Goal: Information Seeking & Learning: Learn about a topic

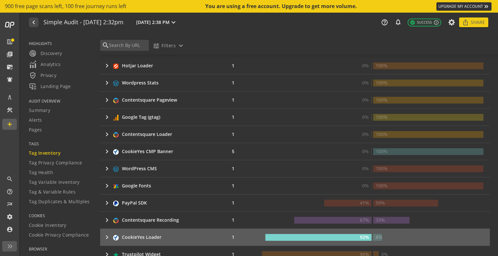
scroll to position [292, 0]
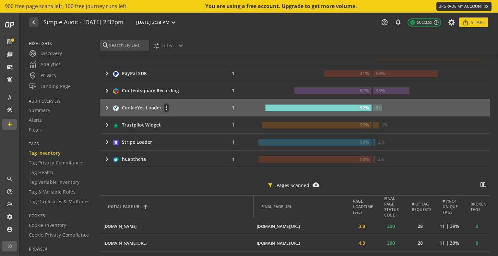
click at [107, 106] on mat-icon "keyboard_arrow_right" at bounding box center [107, 108] width 8 height 8
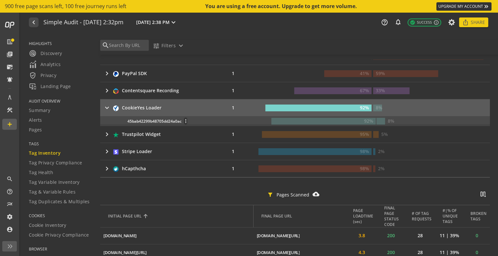
click at [162, 119] on div "45bab42299b48705dd24a0ac more_vert" at bounding box center [194, 121] width 135 height 7
click at [184, 120] on mat-icon "more_vert" at bounding box center [185, 121] width 3 height 6
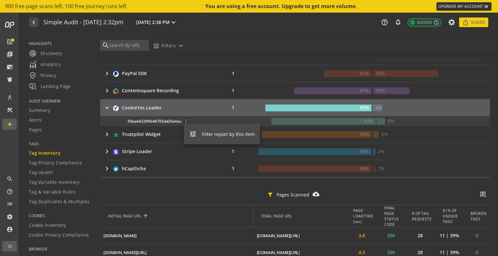
click at [206, 136] on span "Filter report by this item" at bounding box center [228, 134] width 53 height 6
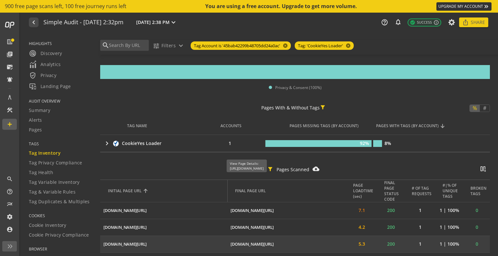
scroll to position [29, 0]
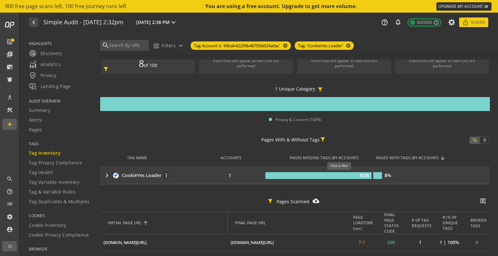
click at [341, 174] on rect at bounding box center [318, 175] width 106 height 7
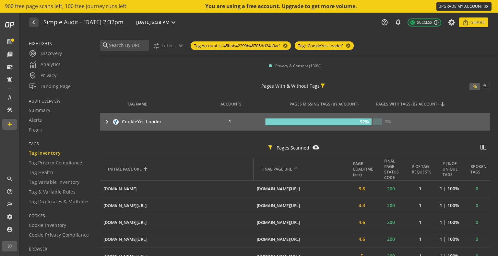
scroll to position [94, 0]
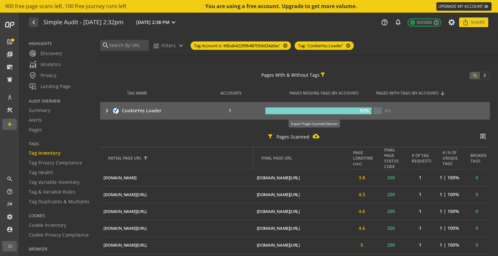
click at [313, 136] on mat-icon "cloud_download_filled" at bounding box center [315, 136] width 7 height 7
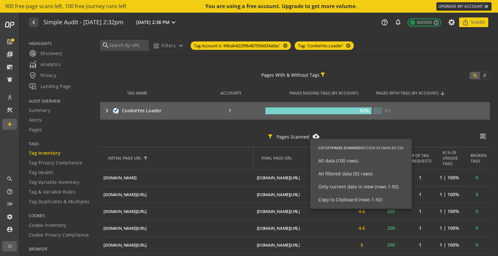
click at [346, 122] on div at bounding box center [249, 128] width 498 height 256
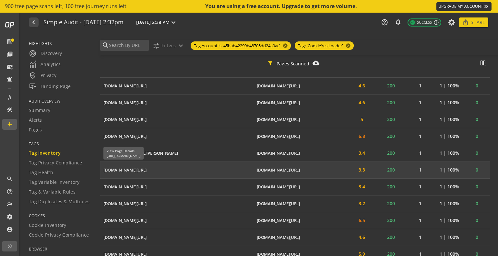
scroll to position [223, 0]
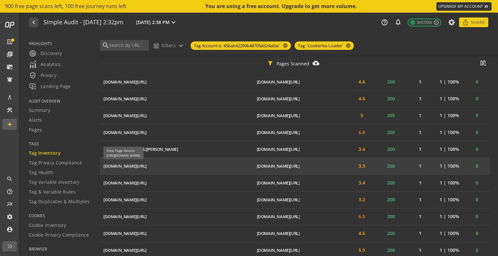
click at [146, 164] on div "[DOMAIN_NAME][URL]" at bounding box center [124, 166] width 43 height 6
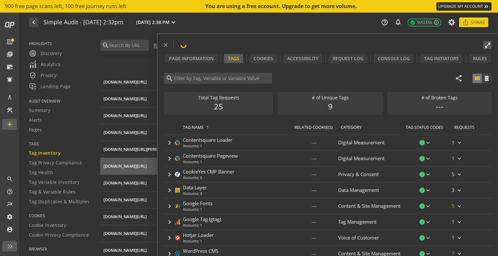
type input "CookieYes Loader"
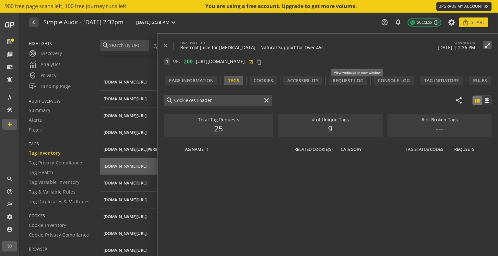
click at [253, 61] on mat-icon "open_in_new" at bounding box center [250, 61] width 5 height 5
click at [166, 45] on mat-icon "close" at bounding box center [165, 45] width 6 height 6
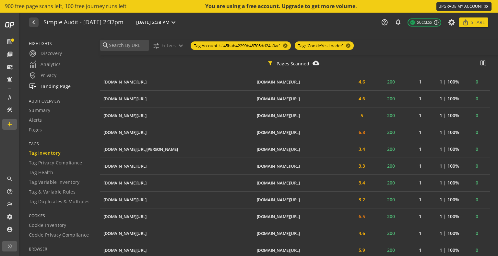
click at [53, 85] on span "important_devices Landing Page" at bounding box center [50, 87] width 42 height 8
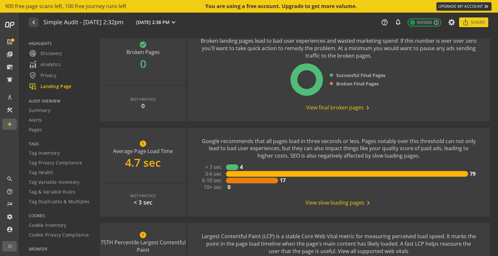
scroll to position [97, 0]
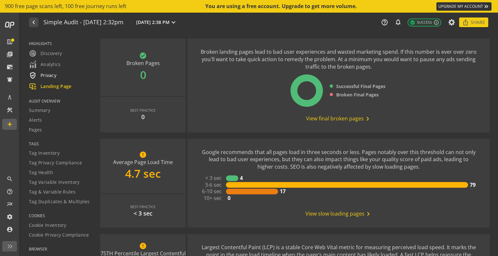
click at [57, 74] on div "verified_user Privacy" at bounding box center [60, 76] width 63 height 8
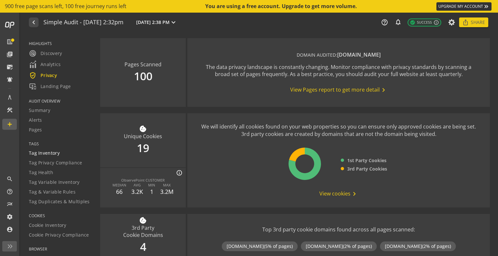
click at [49, 154] on span "Tag Inventory" at bounding box center [44, 153] width 31 height 6
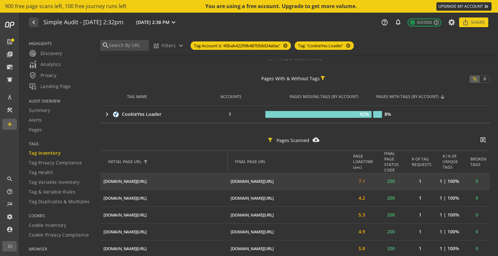
scroll to position [97, 0]
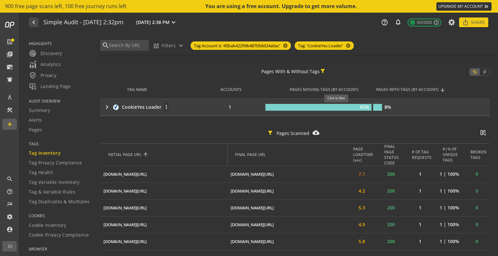
click at [338, 106] on rect at bounding box center [318, 107] width 106 height 7
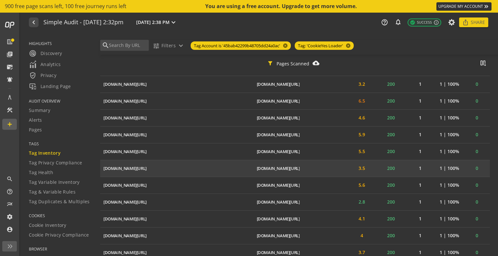
scroll to position [332, 0]
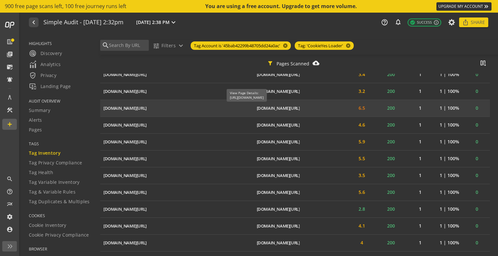
click at [300, 106] on div "[DOMAIN_NAME][URL]" at bounding box center [278, 108] width 43 height 6
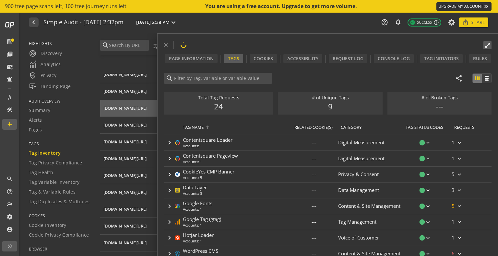
type input "CookieYes Loader"
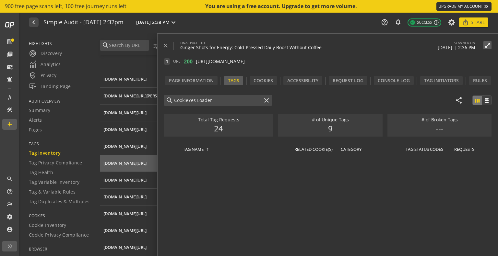
scroll to position [267, 0]
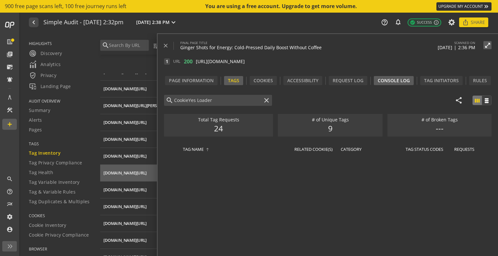
click at [392, 80] on div "Console Log" at bounding box center [394, 80] width 40 height 9
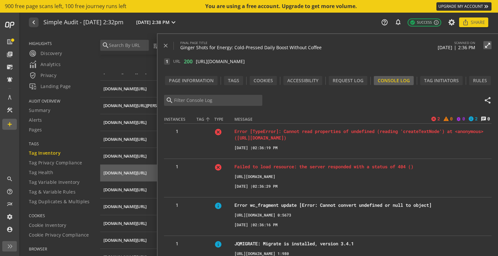
click at [200, 120] on div "TAG" at bounding box center [200, 120] width 8 height 6
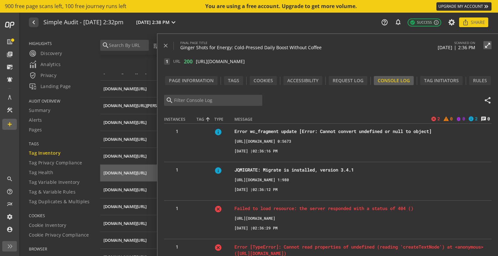
click at [200, 121] on div "TAG" at bounding box center [200, 120] width 8 height 6
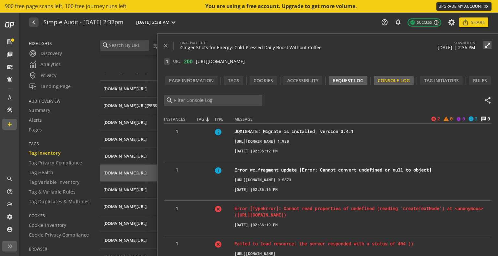
click at [345, 81] on div "Request Log" at bounding box center [348, 80] width 39 height 9
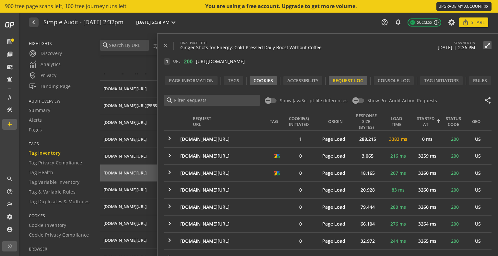
click at [266, 79] on div "Cookies" at bounding box center [262, 80] width 27 height 9
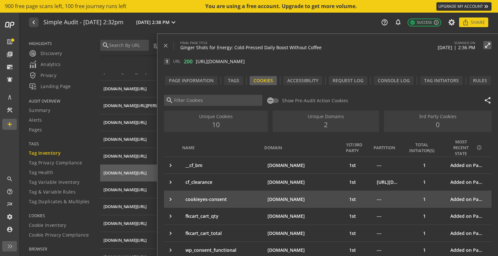
click at [168, 199] on mat-icon "keyboard_arrow_right" at bounding box center [170, 199] width 6 height 6
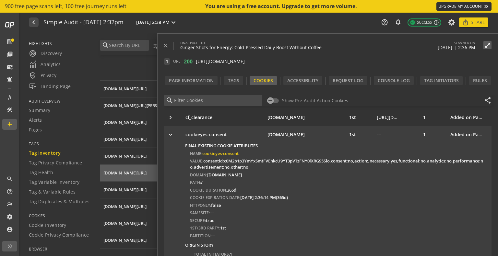
scroll to position [32, 0]
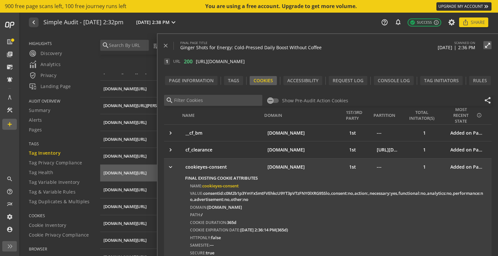
click at [170, 167] on mat-icon "keyboard_arrow_right" at bounding box center [170, 167] width 6 height 6
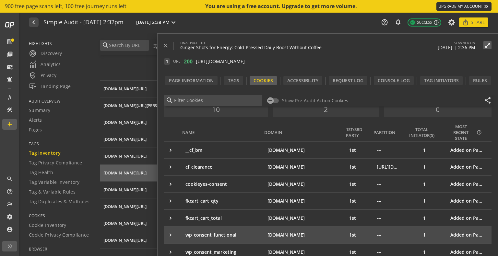
scroll to position [0, 0]
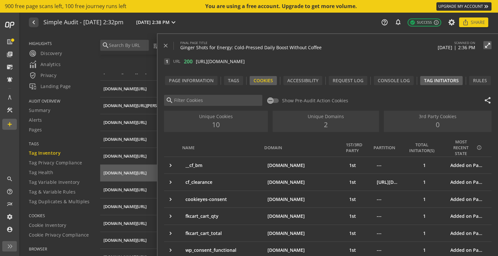
click at [445, 80] on div "Tag Initiators" at bounding box center [441, 80] width 42 height 9
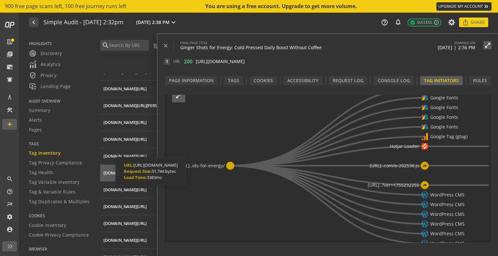
scroll to position [32, 0]
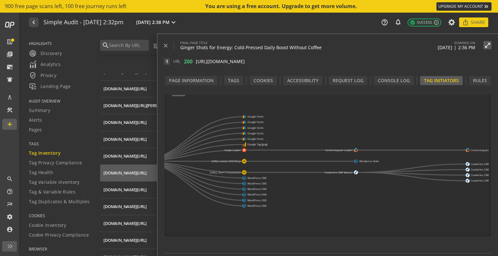
drag, startPoint x: 427, startPoint y: 136, endPoint x: 276, endPoint y: 140, distance: 151.4
click at [276, 140] on icon "[URL]..ots-for-energy/ Google Fonts Google Fonts Google Fonts Google Fonts Goog…" at bounding box center [326, 156] width 324 height 162
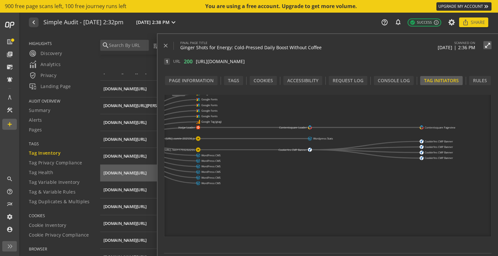
drag, startPoint x: 362, startPoint y: 138, endPoint x: 316, endPoint y: 115, distance: 50.7
click at [316, 115] on icon "[URL]..ots-for-energy/ Google Fonts Google Fonts Google Fonts Google Fonts Goog…" at bounding box center [326, 156] width 324 height 162
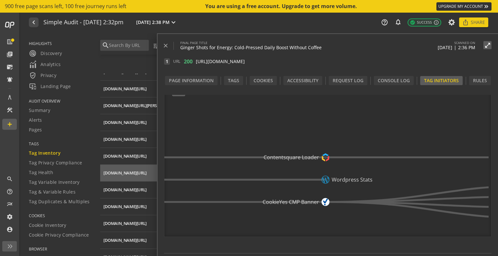
drag, startPoint x: 302, startPoint y: 157, endPoint x: 317, endPoint y: 228, distance: 72.4
click at [317, 228] on icon "[URL]..ots-for-energy/ Google Fonts Google Fonts Google Fonts Google Fonts Goog…" at bounding box center [326, 156] width 324 height 162
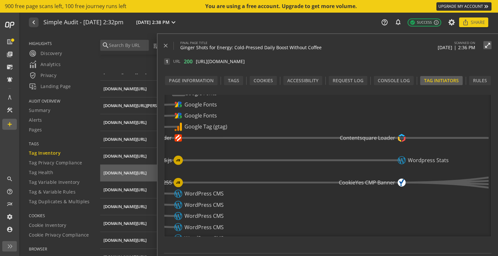
drag, startPoint x: 399, startPoint y: 220, endPoint x: 475, endPoint y: 201, distance: 78.6
click at [475, 201] on icon "[URL]..ots-for-energy/ Google Fonts Google Fonts Google Fonts Google Fonts Goog…" at bounding box center [326, 156] width 324 height 162
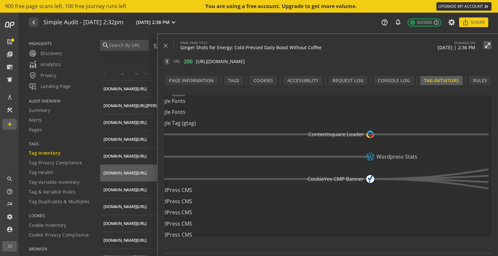
drag, startPoint x: 302, startPoint y: 205, endPoint x: 271, endPoint y: 202, distance: 31.6
click at [271, 202] on icon "[URL]..ots-for-energy/ Google Fonts Google Fonts Google Fonts Google Fonts Goog…" at bounding box center [326, 156] width 324 height 162
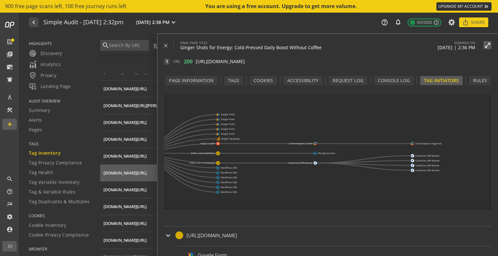
scroll to position [65, 0]
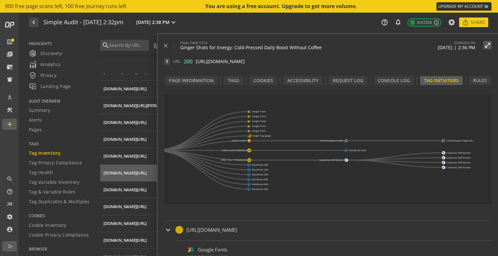
drag, startPoint x: 273, startPoint y: 186, endPoint x: 305, endPoint y: 189, distance: 31.2
click at [305, 189] on icon "[URL]..ots-for-energy/ Google Fonts Google Fonts Google Fonts Google Fonts Goog…" at bounding box center [326, 124] width 324 height 162
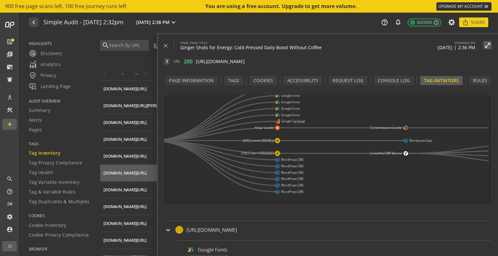
drag, startPoint x: 286, startPoint y: 194, endPoint x: 357, endPoint y: 181, distance: 72.7
click at [357, 181] on icon "[URL]..ots-for-energy/ Google Fonts Google Fonts Google Fonts Google Fonts Goog…" at bounding box center [326, 124] width 324 height 162
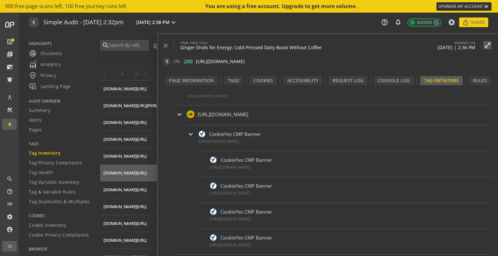
scroll to position [259, 0]
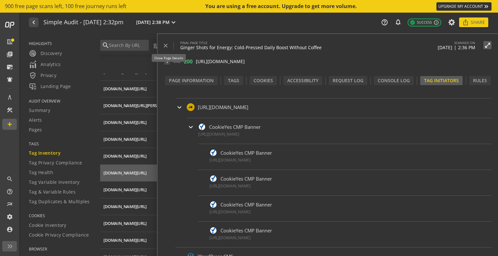
click at [167, 44] on mat-icon "close" at bounding box center [165, 45] width 6 height 6
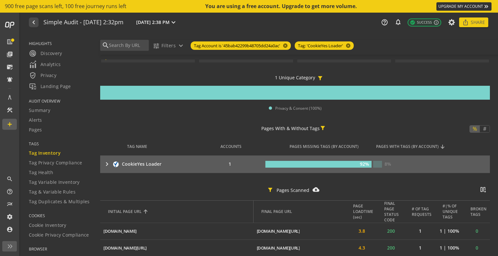
scroll to position [0, 0]
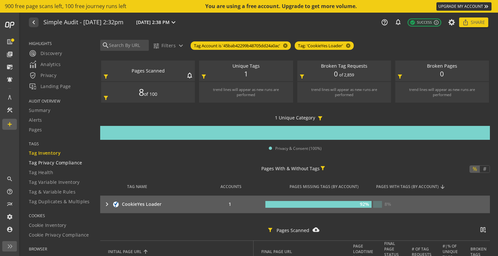
click at [49, 163] on span "Tag Privacy Compliance" at bounding box center [55, 163] width 53 height 6
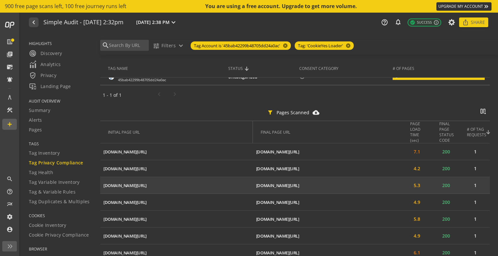
scroll to position [130, 0]
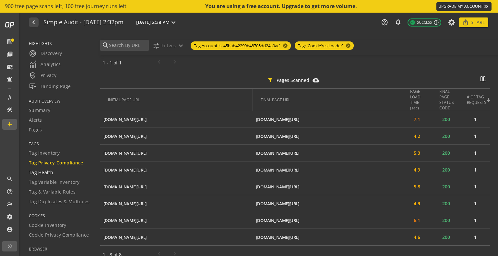
click at [48, 173] on span "Tag Health" at bounding box center [41, 172] width 24 height 6
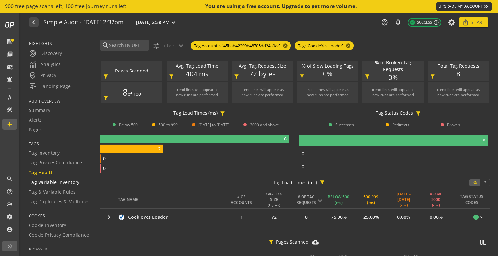
click at [57, 181] on span "Tag Variable Inventory" at bounding box center [54, 182] width 51 height 6
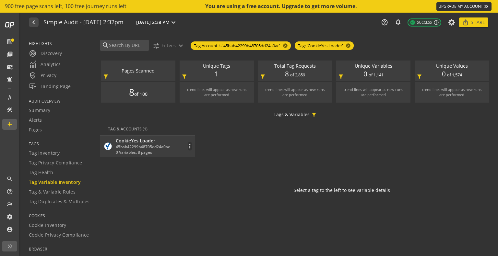
click at [132, 141] on div "CookieYes Loader" at bounding box center [143, 141] width 54 height 6
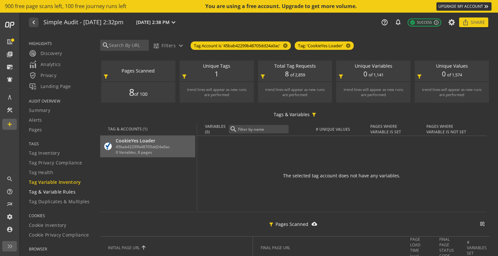
click at [59, 190] on span "Tag & Variable Rules" at bounding box center [52, 192] width 47 height 6
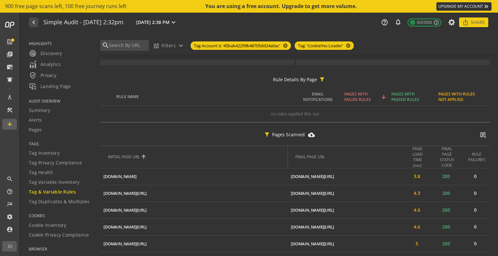
scroll to position [97, 0]
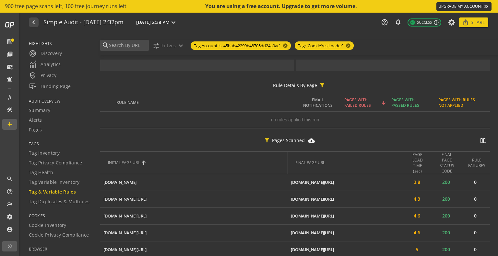
click at [143, 161] on icon at bounding box center [144, 163] width 8 height 8
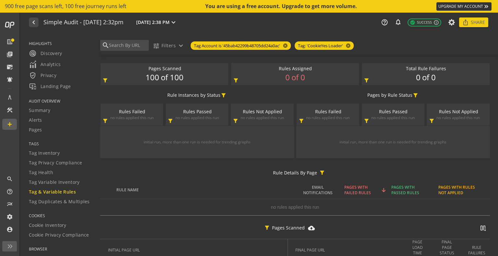
scroll to position [0, 0]
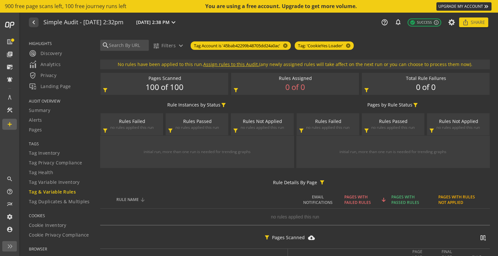
click at [143, 199] on icon at bounding box center [143, 200] width 8 height 8
click at [49, 201] on span "Tag Duplicates & Multiples" at bounding box center [59, 202] width 61 height 6
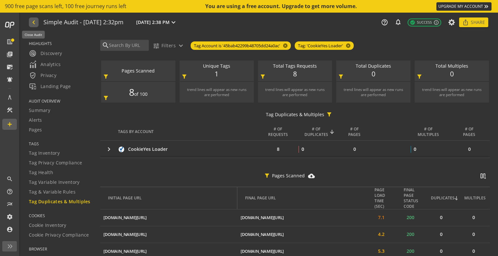
click at [32, 23] on mat-icon "navigate_before" at bounding box center [33, 22] width 7 height 8
